Goal: Task Accomplishment & Management: Use online tool/utility

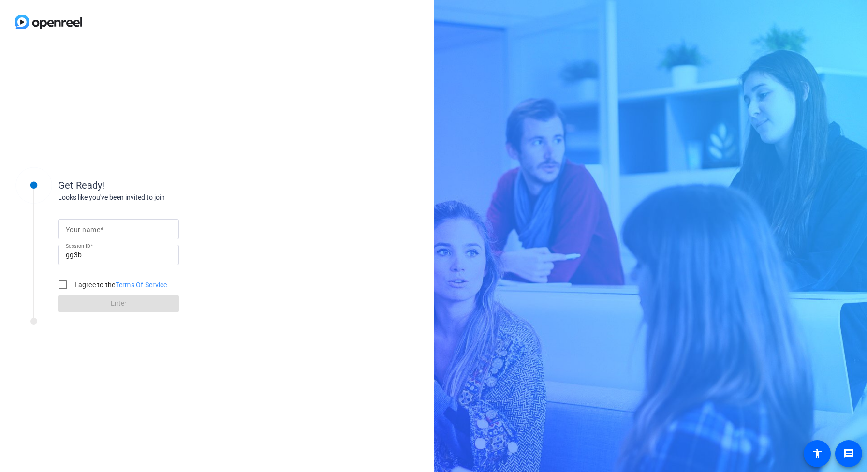
click at [123, 230] on input "Your name" at bounding box center [118, 229] width 105 height 12
type input "[PERSON_NAME]"
click at [64, 286] on input "I agree to the Terms Of Service" at bounding box center [62, 284] width 19 height 19
checkbox input "true"
click at [132, 306] on span at bounding box center [118, 303] width 121 height 23
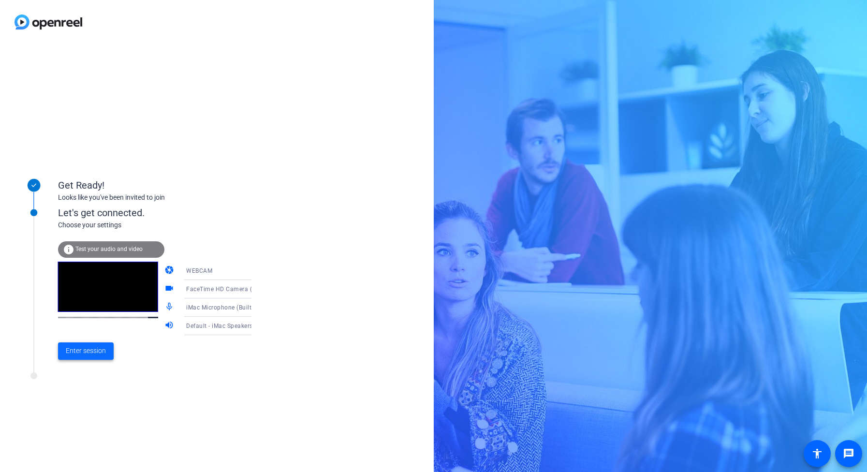
click at [81, 353] on span "Enter session" at bounding box center [86, 351] width 40 height 10
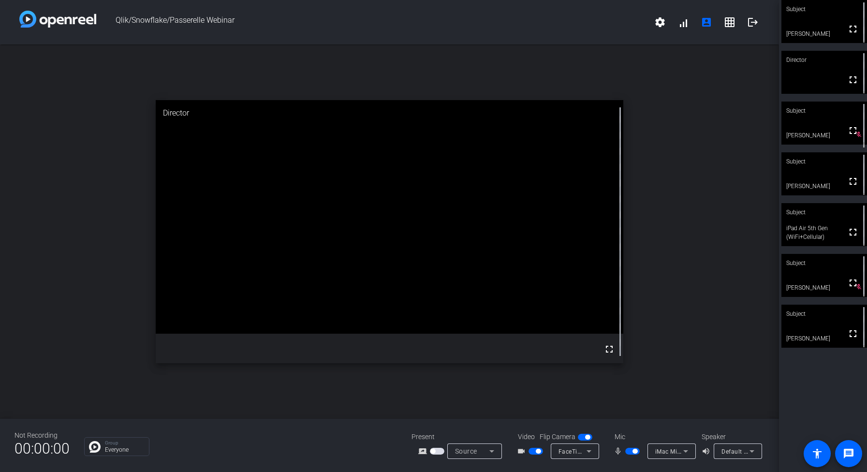
click at [631, 451] on span "button" at bounding box center [632, 451] width 15 height 7
click at [633, 453] on span "button" at bounding box center [634, 451] width 5 height 5
click at [629, 453] on span "button" at bounding box center [628, 451] width 5 height 5
click at [818, 28] on video at bounding box center [824, 21] width 86 height 43
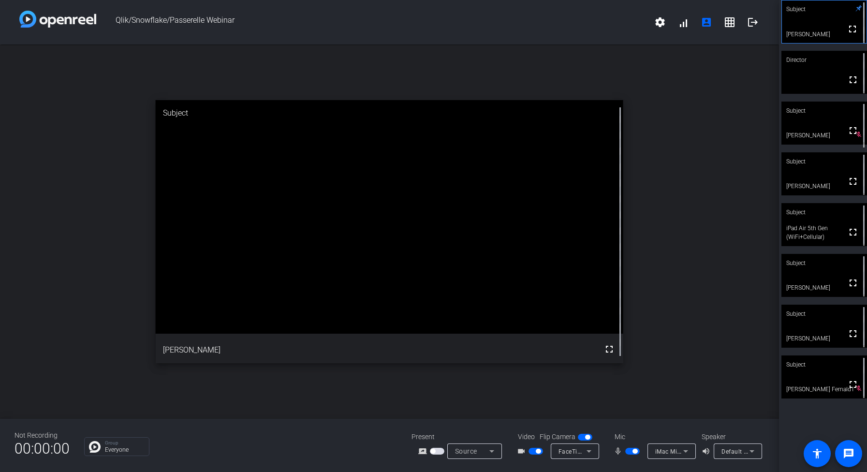
click at [818, 28] on video at bounding box center [824, 21] width 85 height 43
click at [816, 79] on video at bounding box center [824, 72] width 86 height 43
click at [816, 79] on video at bounding box center [824, 72] width 85 height 43
click at [819, 23] on video at bounding box center [824, 21] width 86 height 43
click at [819, 23] on video at bounding box center [824, 21] width 85 height 43
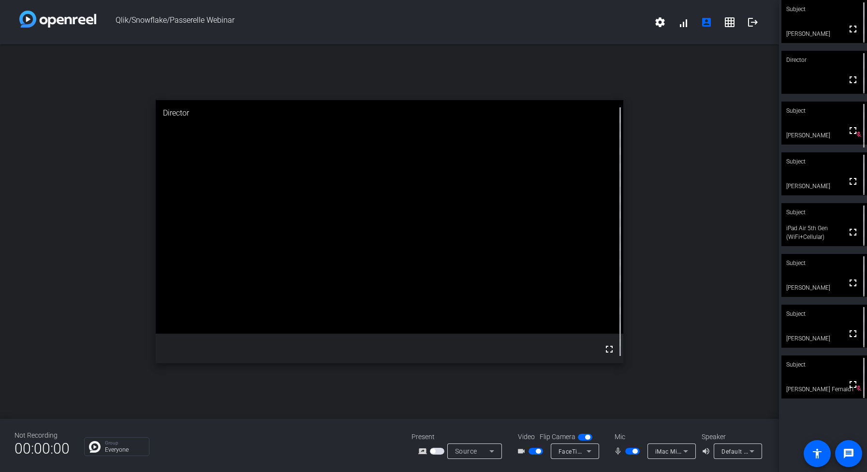
click at [819, 23] on video at bounding box center [824, 21] width 86 height 43
click at [827, 73] on video at bounding box center [824, 72] width 86 height 43
click at [827, 73] on video at bounding box center [824, 72] width 85 height 43
